Goal: Transaction & Acquisition: Purchase product/service

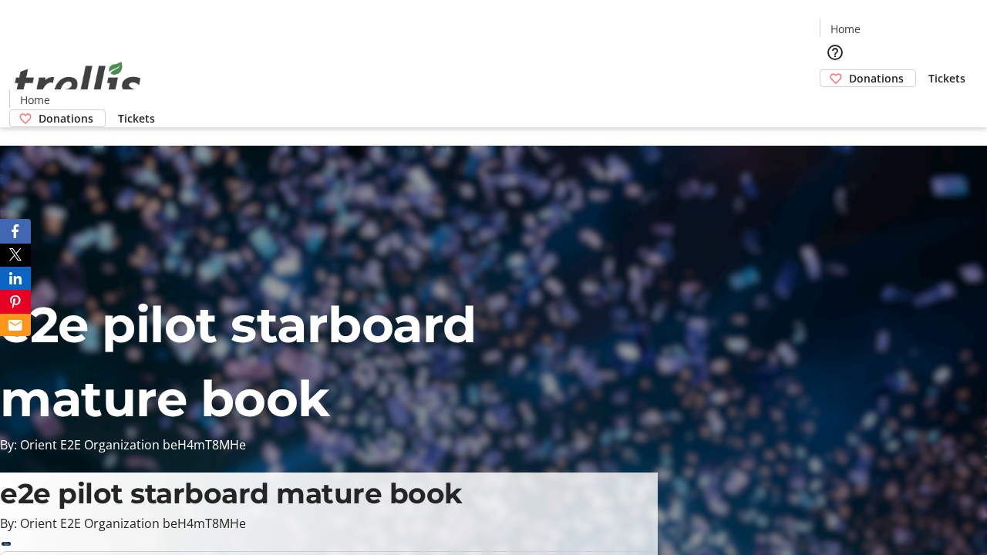
click at [849, 70] on span "Donations" at bounding box center [876, 78] width 55 height 16
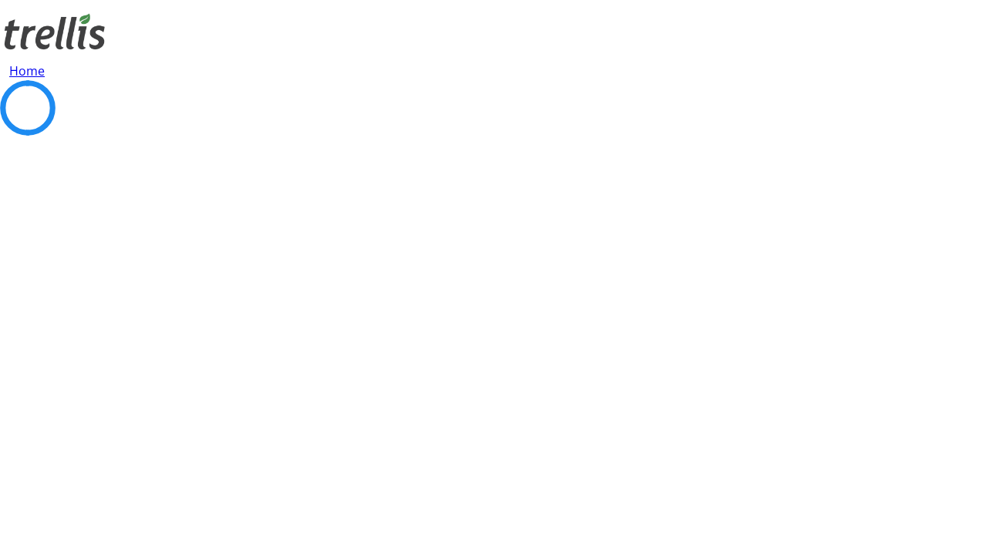
select select "CA"
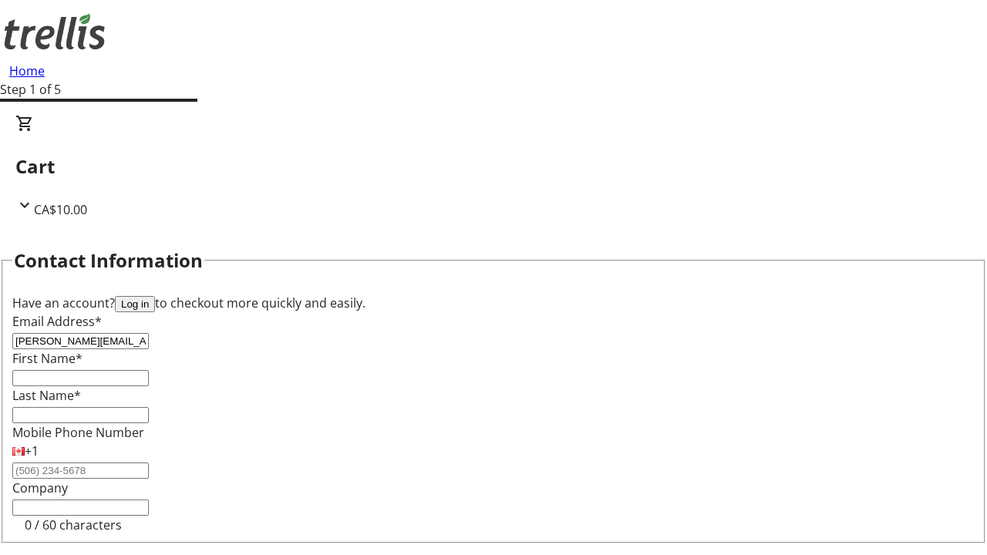
type input "[PERSON_NAME][EMAIL_ADDRESS][DOMAIN_NAME]"
type input "[PERSON_NAME]"
type input "Medhurst"
type input "[STREET_ADDRESS][PERSON_NAME]"
type input "Kelowna"
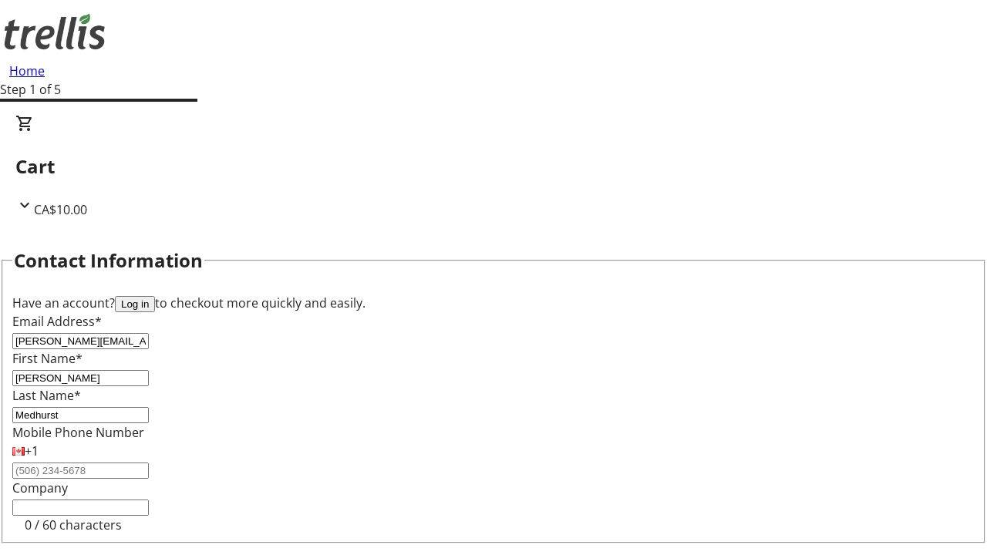
select select "BC"
type input "Kelowna"
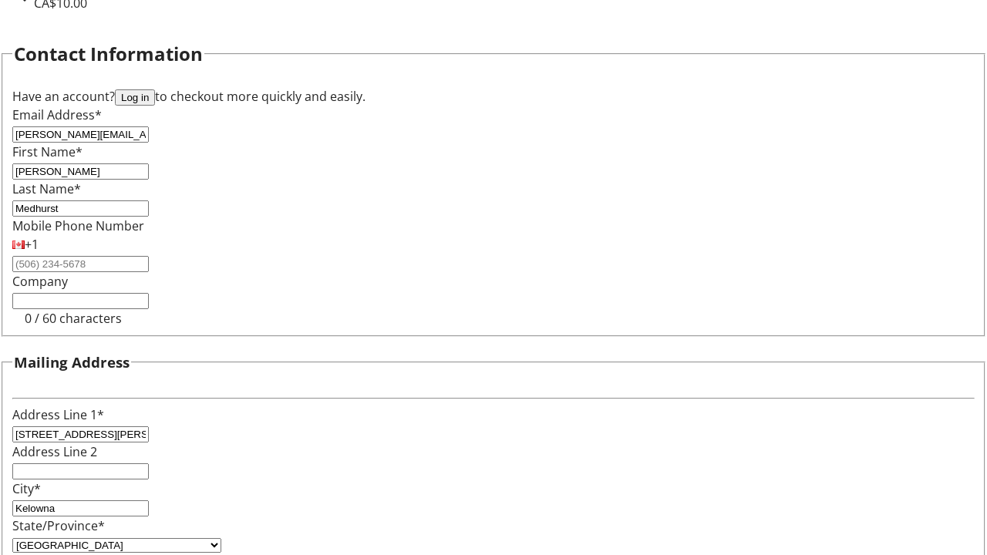
type input "V1Y 0C2"
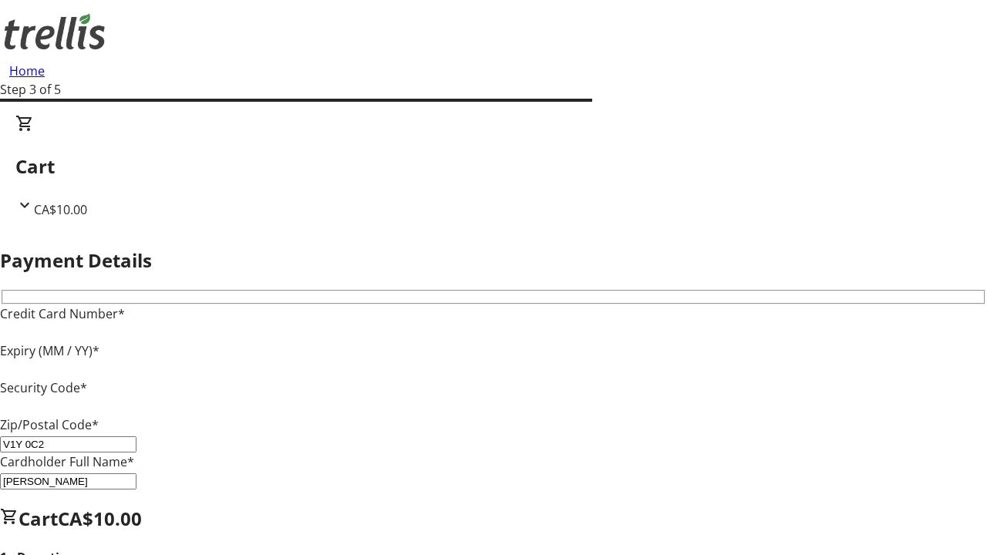
type input "V1Y 0C2"
